Goal: Use online tool/utility: Utilize a website feature to perform a specific function

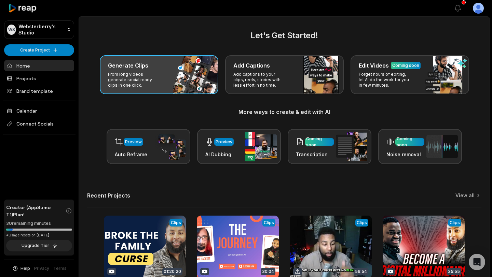
click at [172, 87] on div "Generate Clips From long videos generate social ready clips in one click." at bounding box center [159, 74] width 118 height 39
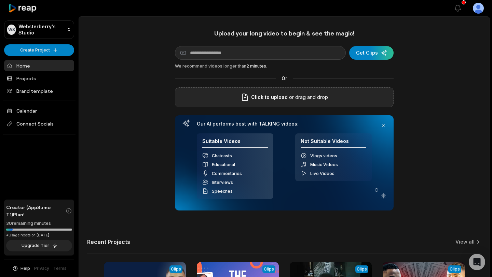
click at [245, 102] on div "Click to upload or drag and drop" at bounding box center [284, 97] width 218 height 20
click at [140, 86] on div "Upload your long video to begin & see the magic! YouTube link Get Clips We reco…" at bounding box center [284, 190] width 410 height 322
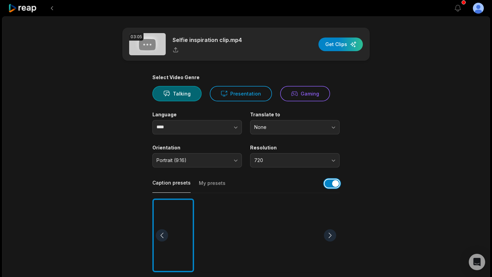
click at [334, 183] on button "button" at bounding box center [331, 184] width 15 height 8
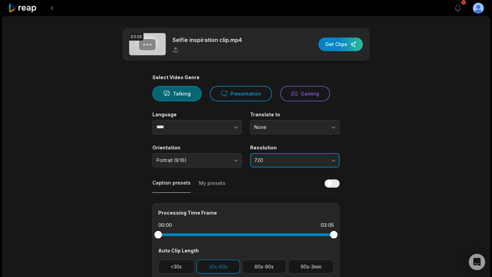
click at [297, 161] on span "720" at bounding box center [290, 160] width 72 height 6
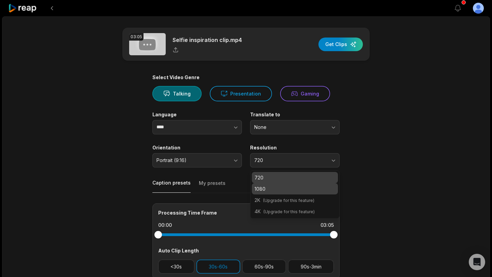
click at [282, 186] on p "1080" at bounding box center [294, 188] width 81 height 7
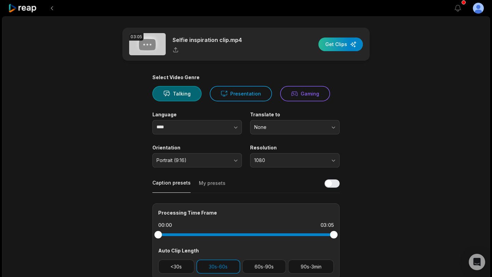
click at [346, 47] on div "button" at bounding box center [340, 45] width 44 height 14
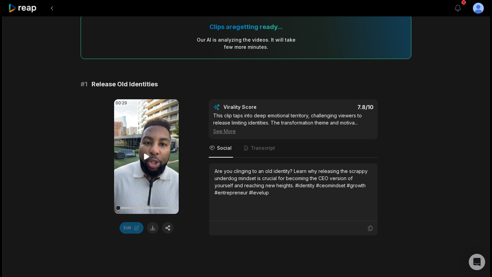
scroll to position [61, 0]
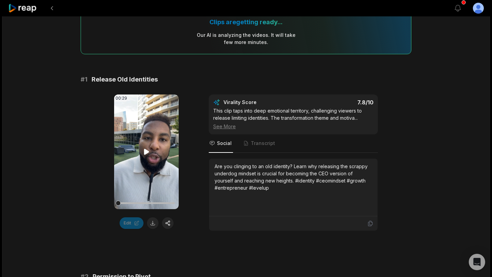
click at [146, 152] on icon at bounding box center [146, 152] width 5 height 6
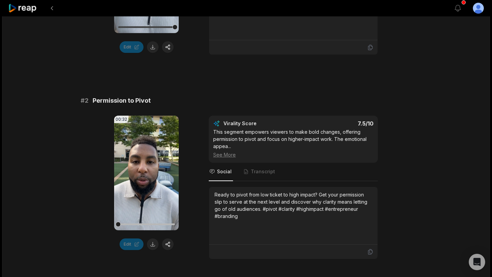
scroll to position [249, 0]
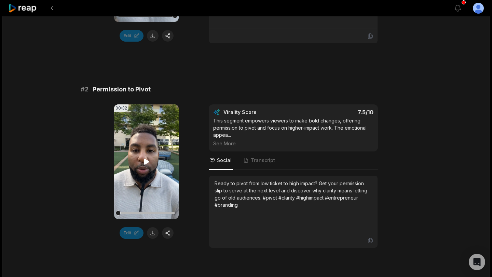
click at [147, 159] on icon at bounding box center [146, 162] width 8 height 8
